Goal: Check status: Check status

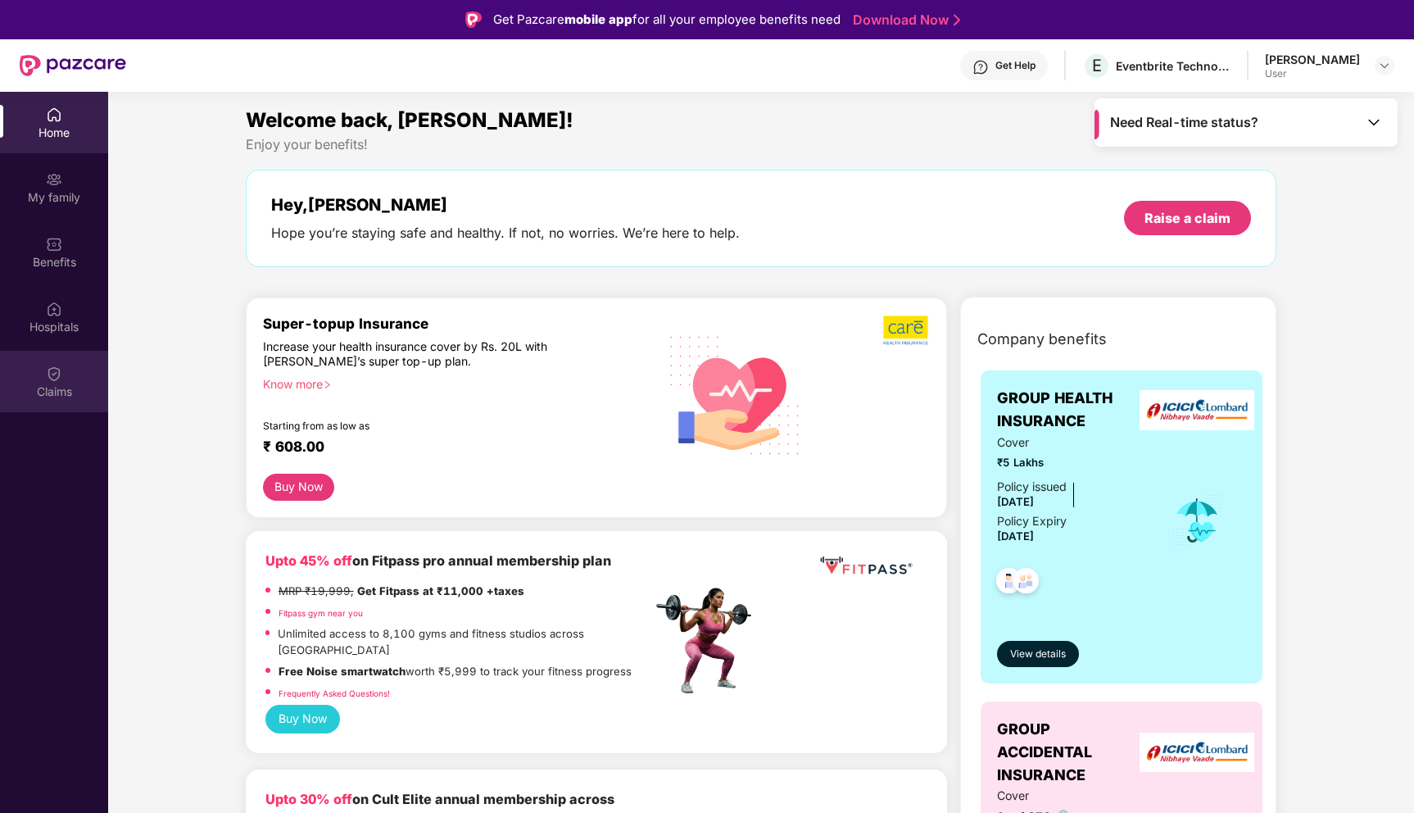
click at [60, 372] on img at bounding box center [54, 373] width 16 height 16
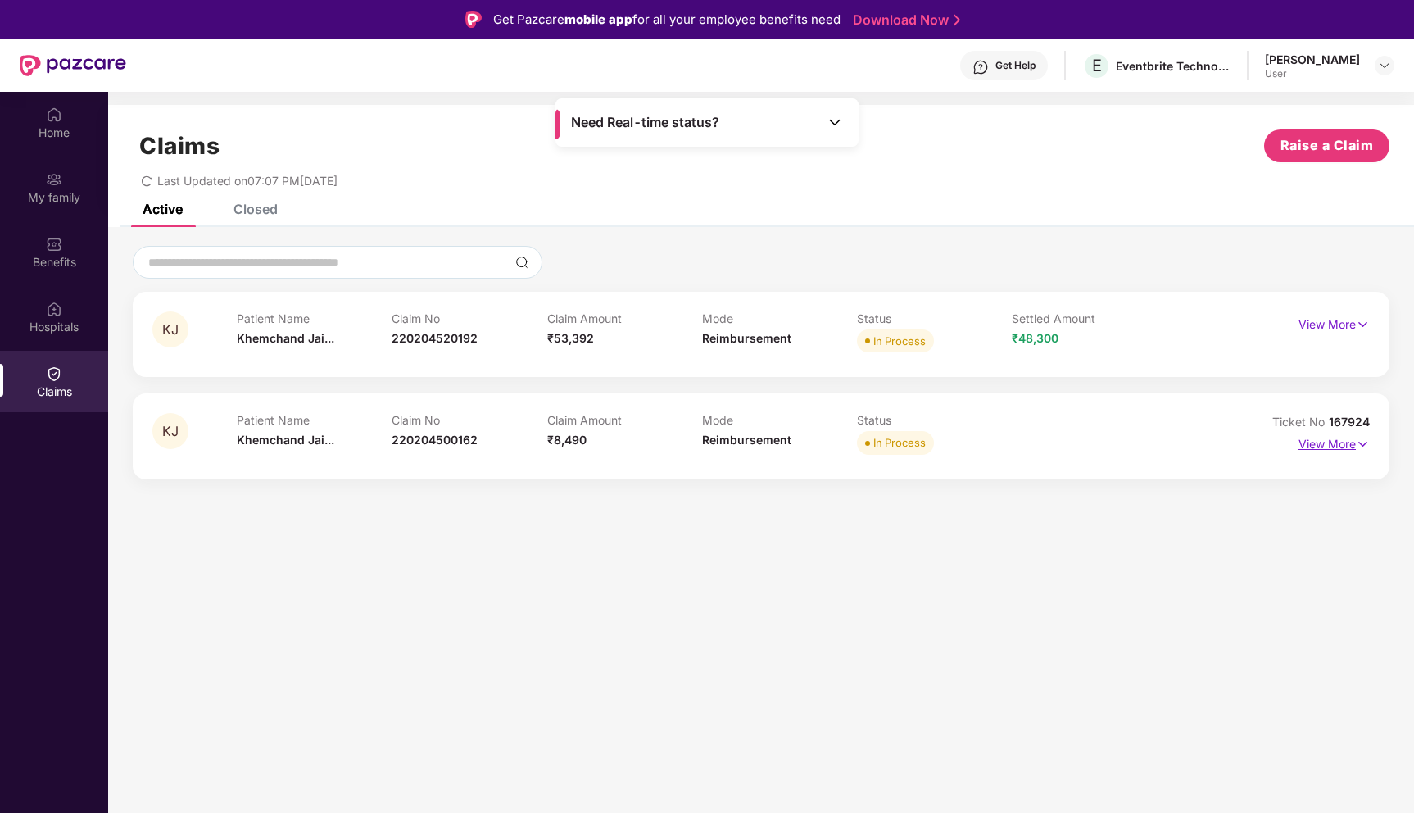
click at [1323, 445] on p "View More" at bounding box center [1334, 442] width 71 height 22
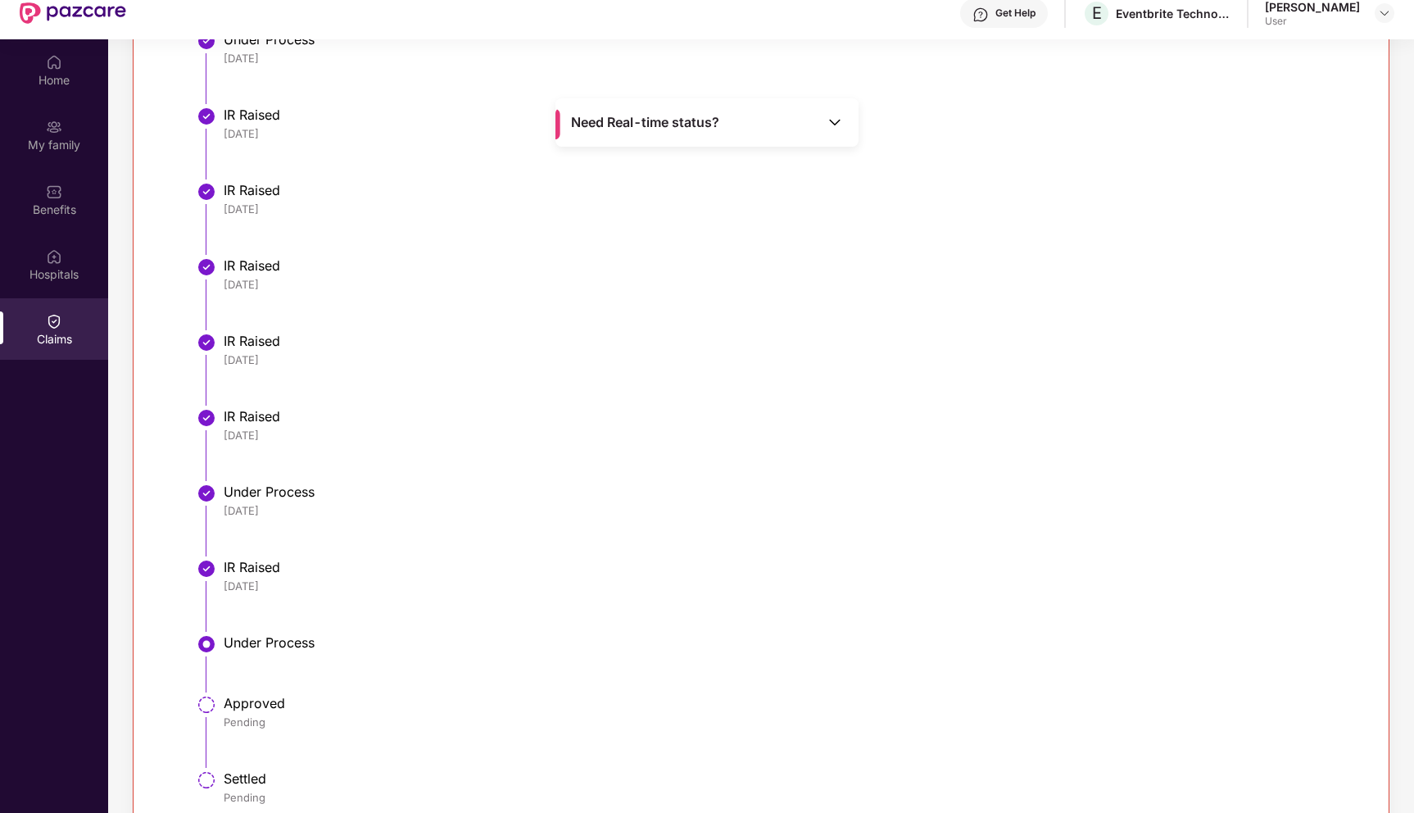
scroll to position [92, 0]
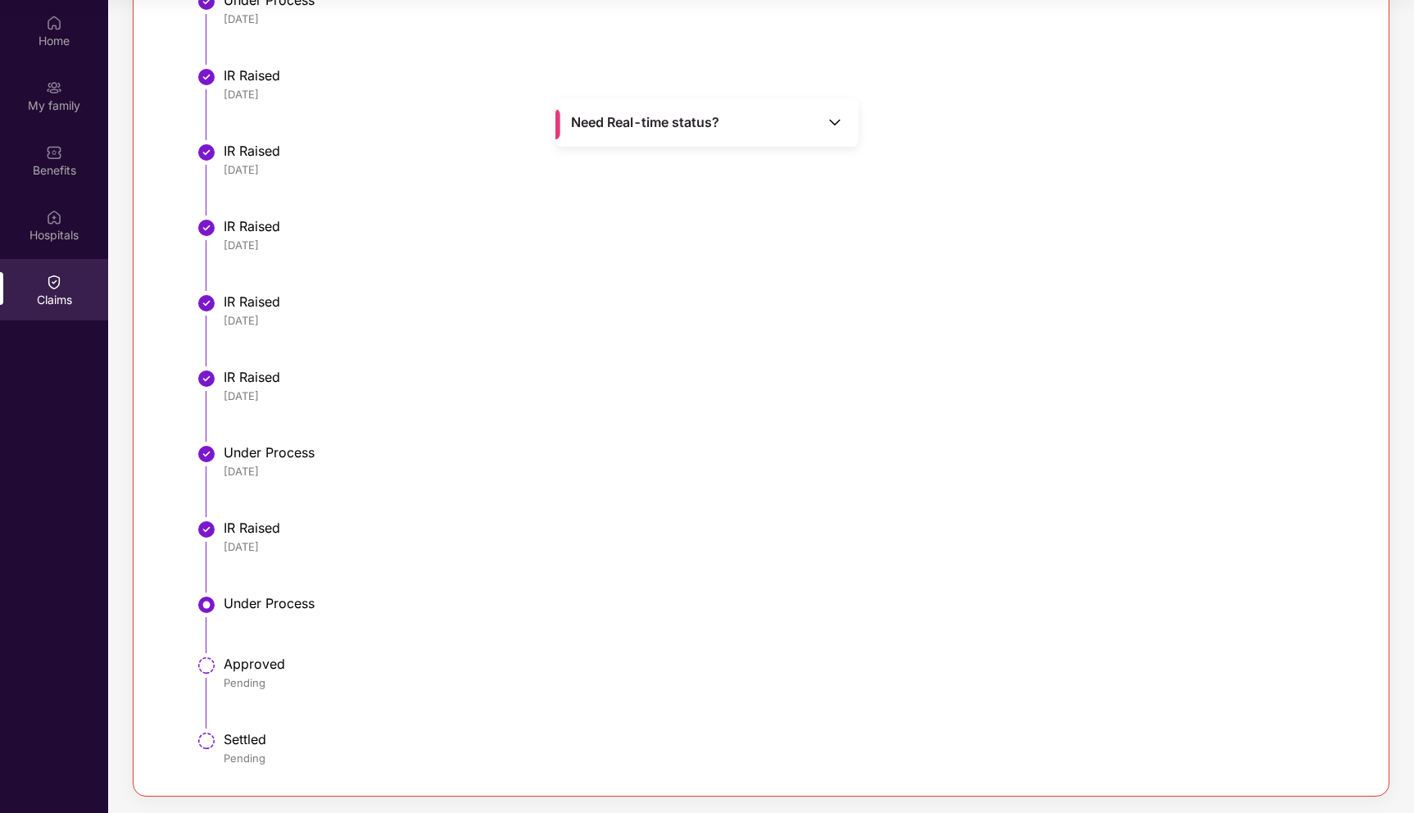
click at [846, 130] on div "Need Real-time status?" at bounding box center [707, 122] width 303 height 48
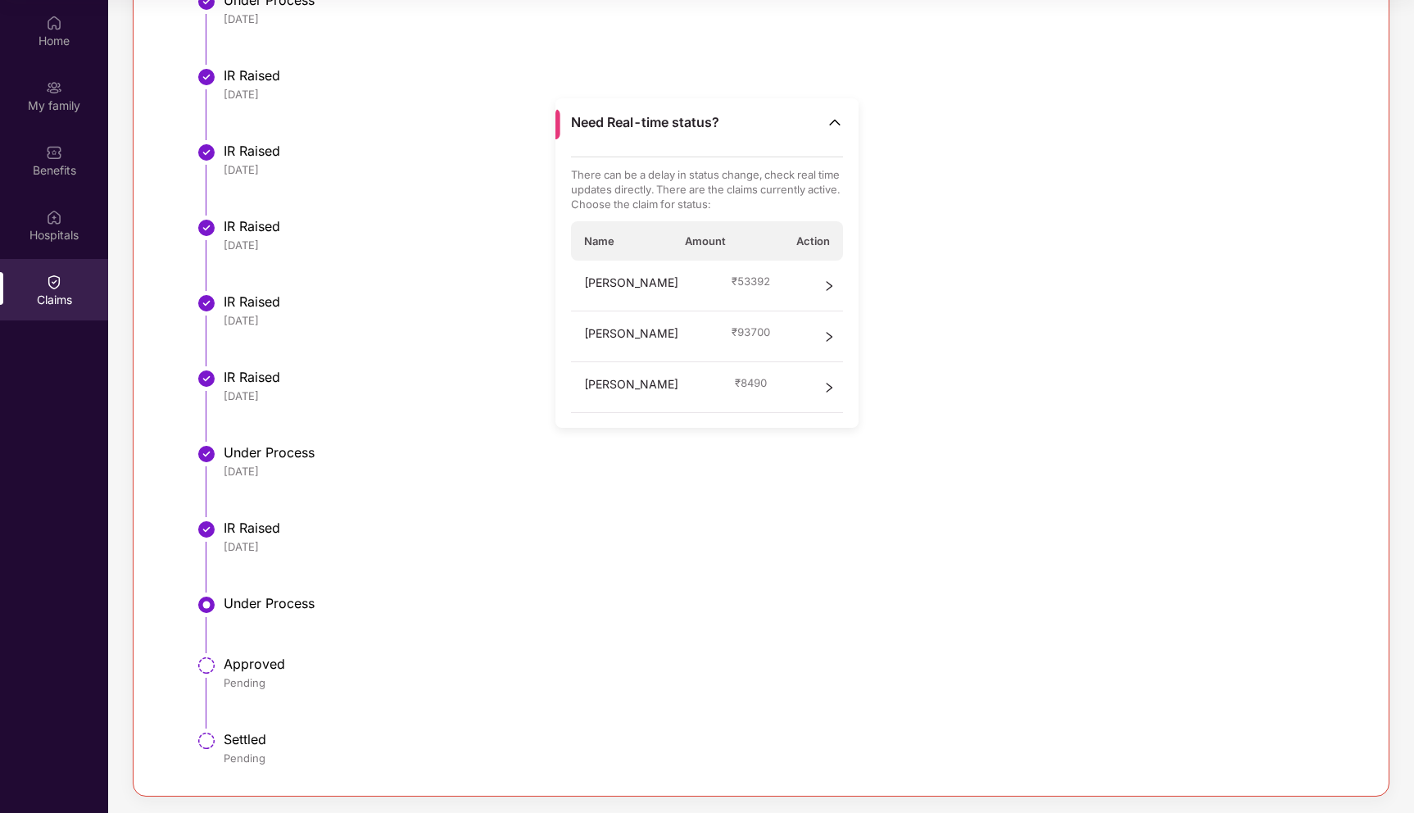
click at [794, 376] on div "[PERSON_NAME] ₹ 8490" at bounding box center [707, 387] width 273 height 51
